Goal: Navigation & Orientation: Find specific page/section

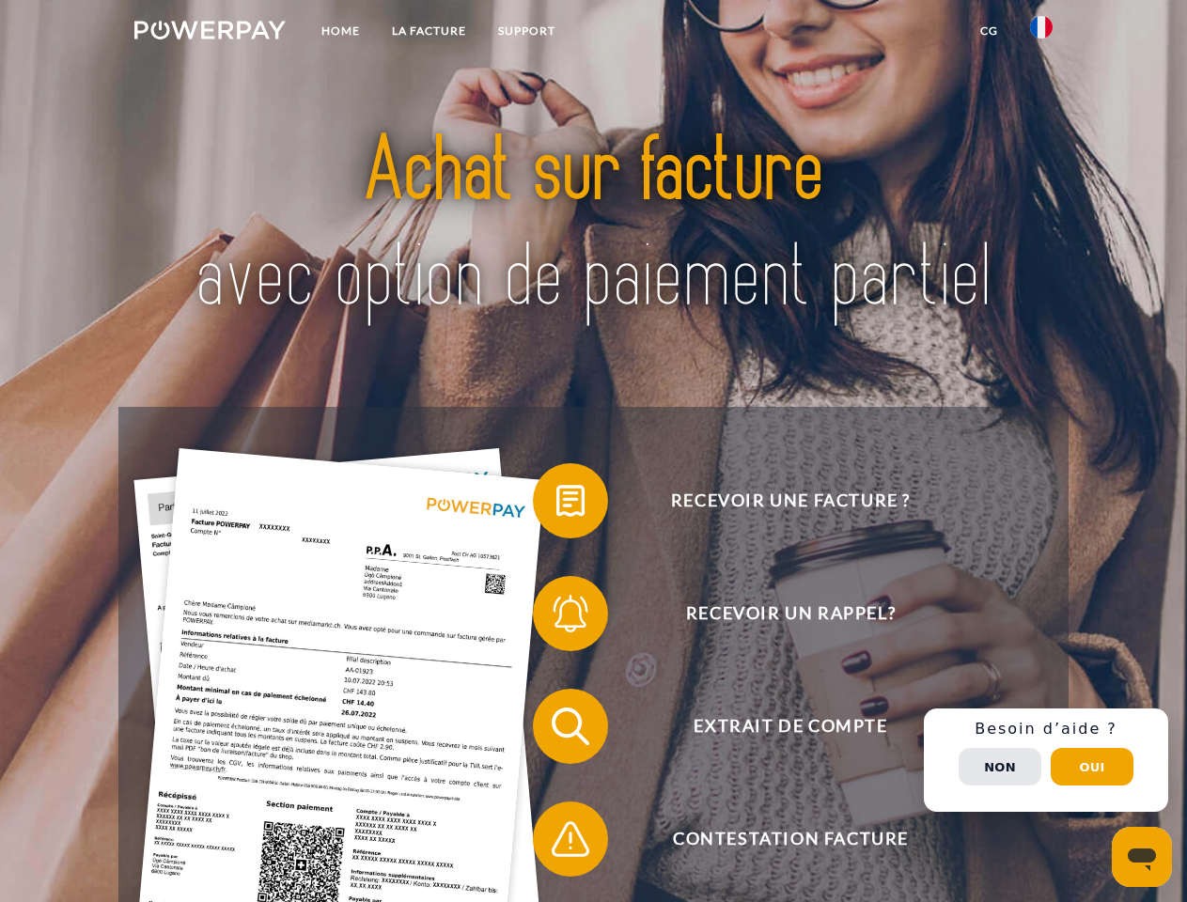
click at [210, 33] on img at bounding box center [209, 30] width 151 height 19
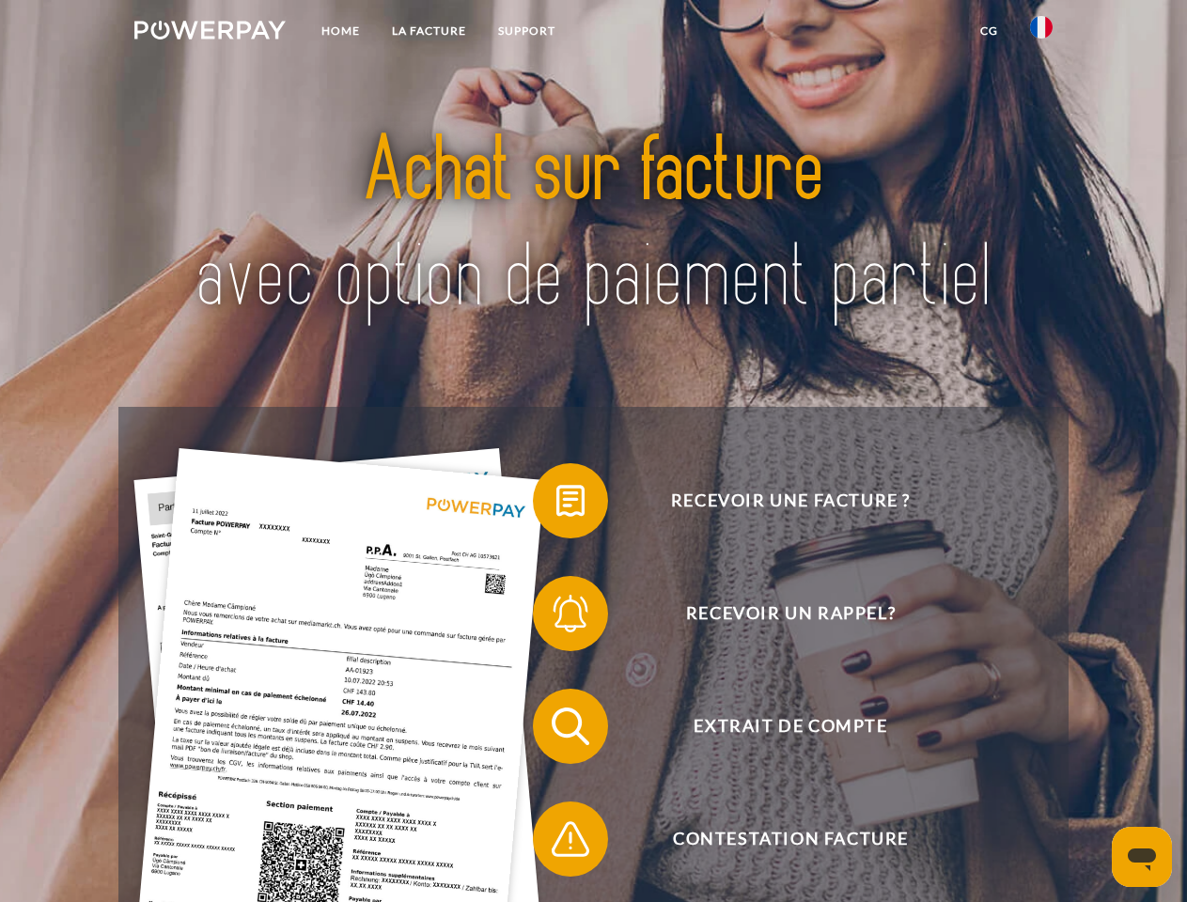
click at [1041, 33] on img at bounding box center [1041, 27] width 23 height 23
click at [988, 31] on link "CG" at bounding box center [989, 31] width 50 height 34
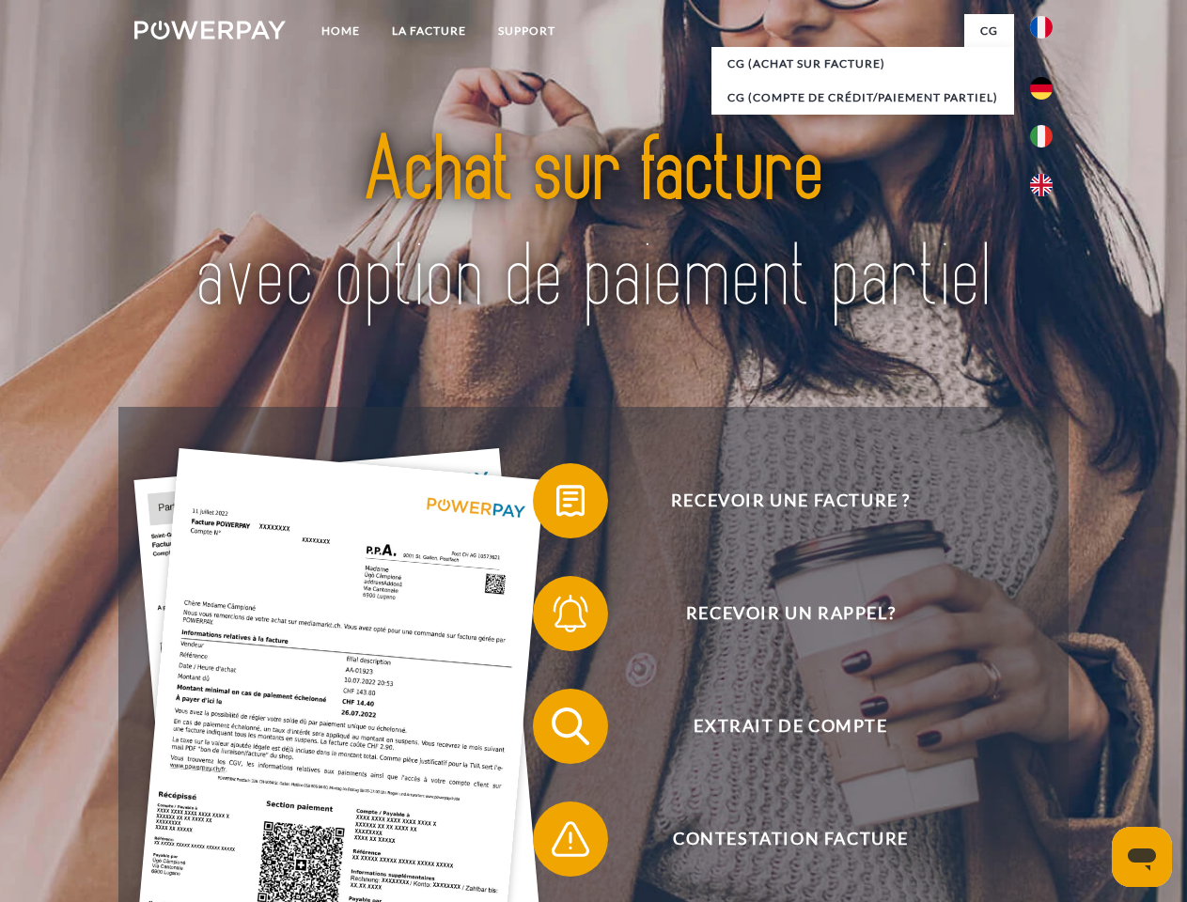
click at [556, 505] on span at bounding box center [542, 501] width 94 height 94
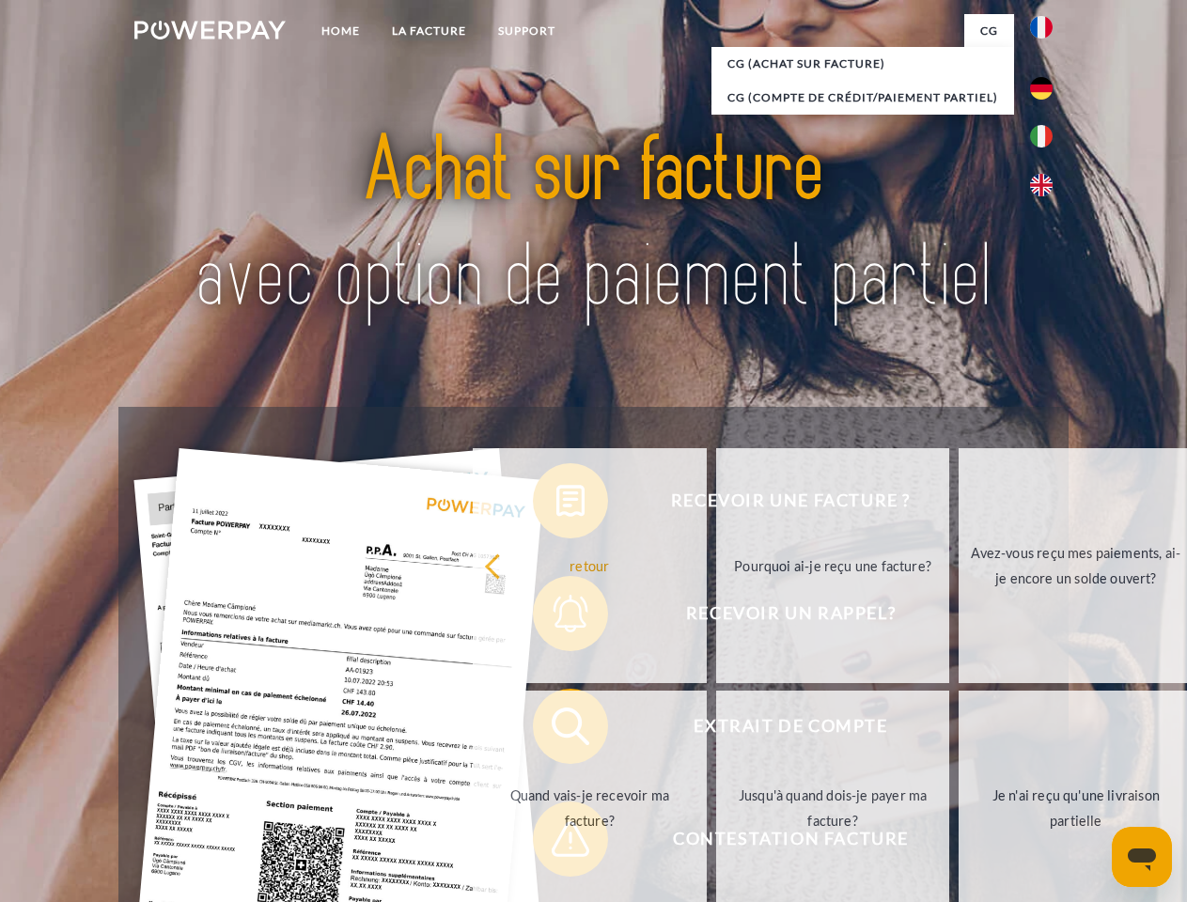
click at [716, 617] on link "Pourquoi ai-je reçu une facture?" at bounding box center [833, 565] width 234 height 235
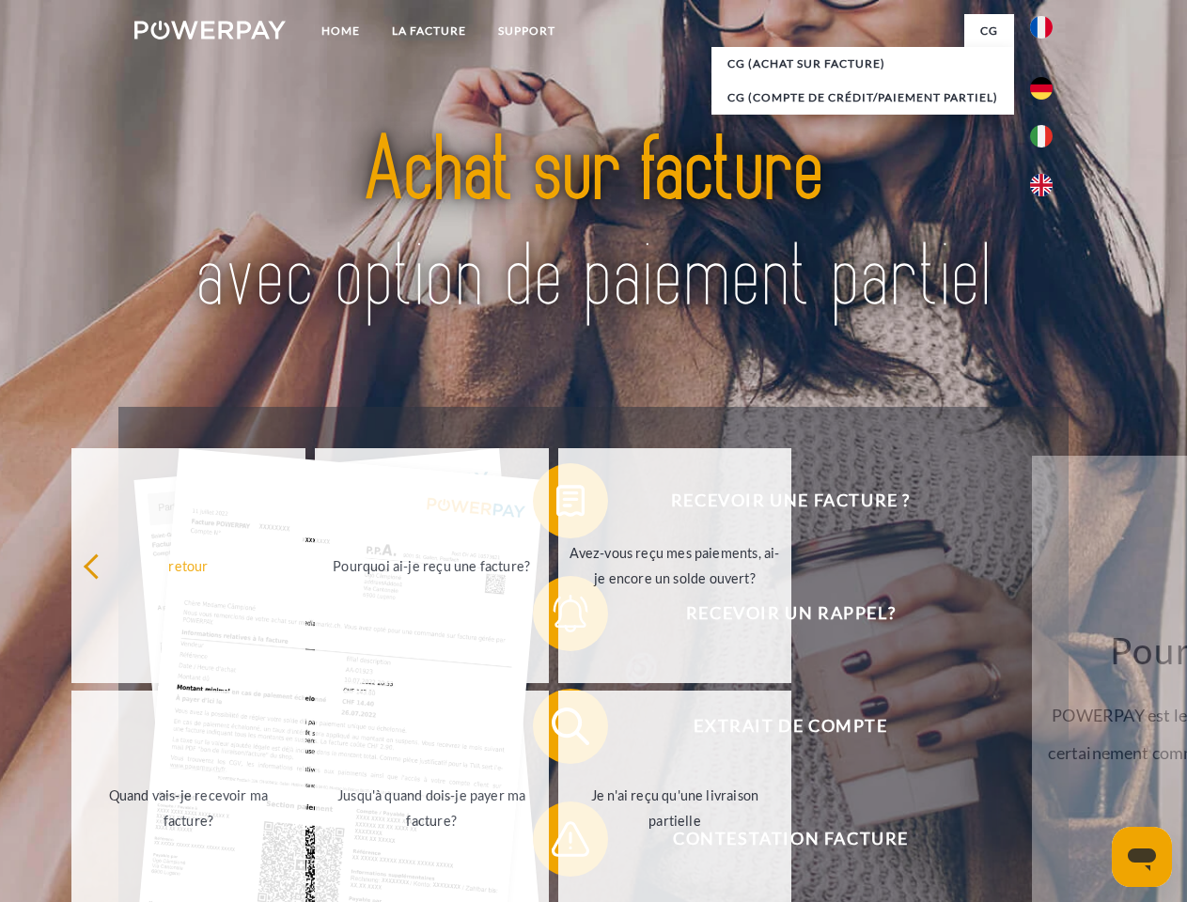
click at [558, 730] on link "Je n'ai reçu qu'une livraison partielle" at bounding box center [675, 808] width 234 height 235
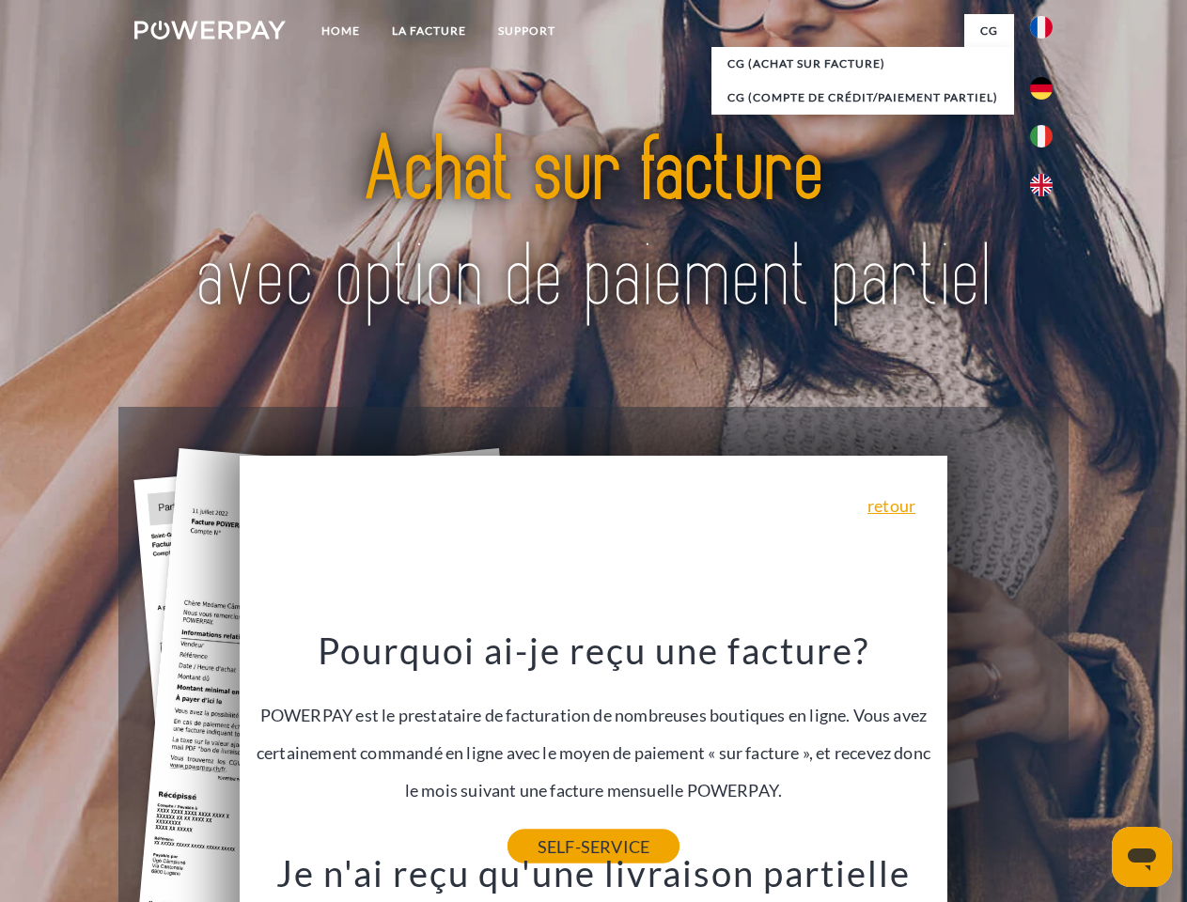
click at [556, 843] on link "SELF-SERVICE" at bounding box center [593, 847] width 172 height 34
click at [1046, 760] on div "Recevoir une facture ? Recevoir un rappel? Extrait de compte retour" at bounding box center [592, 783] width 949 height 752
click at [1000, 764] on span "Extrait de compte" at bounding box center [790, 726] width 460 height 75
click at [1092, 767] on header "Home LA FACTURE Support" at bounding box center [593, 648] width 1187 height 1297
